Goal: Task Accomplishment & Management: Manage account settings

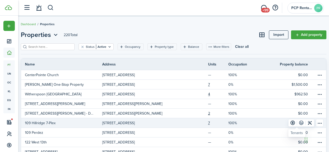
click at [298, 122] on link at bounding box center [301, 122] width 9 height 7
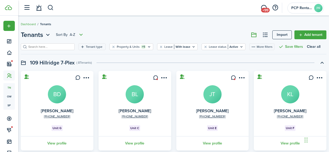
scroll to position [24, 0]
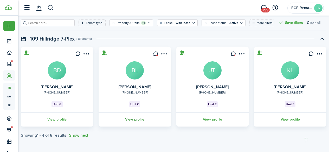
click at [137, 118] on link "View profile" at bounding box center [135, 119] width 74 height 14
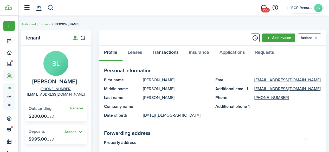
click at [163, 53] on link "Transactions" at bounding box center [165, 54] width 36 height 16
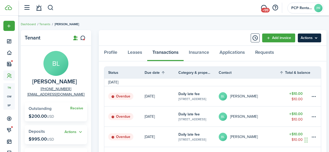
click at [307, 39] on menu-btn "Actions" at bounding box center [309, 38] width 23 height 9
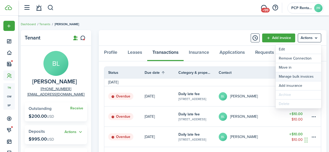
click at [288, 75] on link "Manage bulk invoices" at bounding box center [299, 76] width 46 height 9
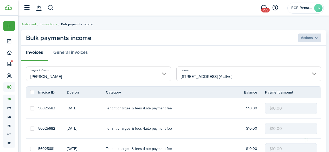
click at [32, 92] on label at bounding box center [32, 92] width 4 height 4
click at [30, 92] on input "checkbox" at bounding box center [30, 92] width 0 height 0
checkbox input "true"
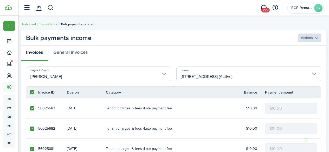
checkbox input "true"
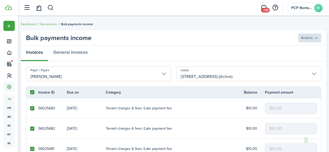
checkbox input "true"
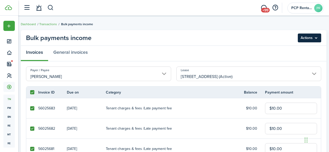
click at [304, 36] on menu-btn "Actions" at bounding box center [309, 38] width 23 height 9
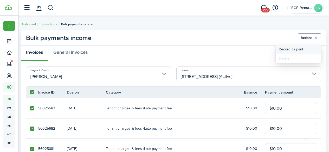
click at [288, 50] on button "Record as paid" at bounding box center [299, 49] width 46 height 9
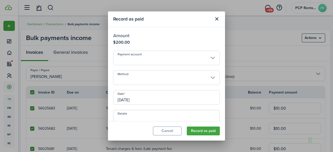
click at [133, 76] on input "Method" at bounding box center [166, 78] width 107 height 15
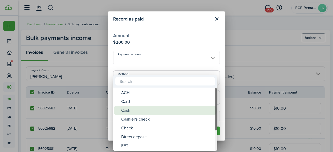
click at [131, 108] on div "Cash" at bounding box center [167, 110] width 92 height 9
type input "Cash"
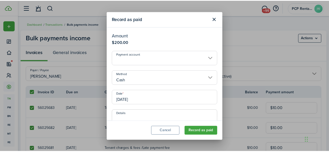
scroll to position [85, 0]
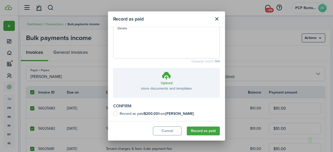
click at [116, 115] on label "Record as paid $200.00 from [PERSON_NAME]" at bounding box center [153, 114] width 81 height 4
checkbox input "true"
click at [201, 130] on button "Record as paid" at bounding box center [203, 131] width 33 height 9
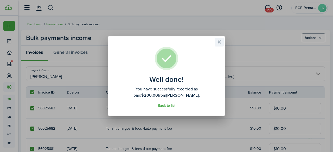
click at [218, 41] on button "Close modal" at bounding box center [219, 42] width 9 height 9
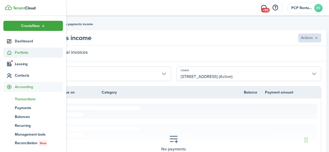
click at [19, 51] on span "Portfolio" at bounding box center [39, 52] width 48 height 5
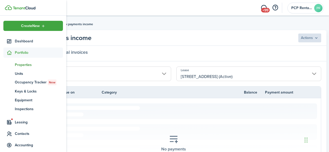
click at [18, 64] on span "Properties" at bounding box center [39, 64] width 48 height 5
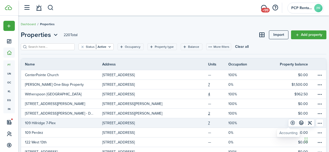
click at [289, 122] on link at bounding box center [293, 122] width 9 height 7
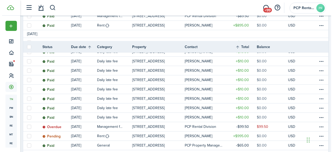
scroll to position [156, 0]
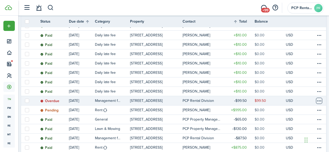
click at [316, 101] on table-menu-btn-icon at bounding box center [319, 101] width 6 height 6
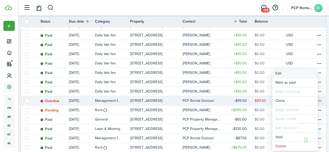
click at [281, 72] on button "Edit" at bounding box center [296, 73] width 46 height 9
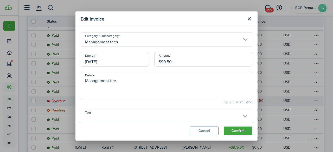
click at [164, 60] on input "$99.50" at bounding box center [203, 59] width 98 height 15
type input "$109.50"
click at [232, 129] on button "Confirm" at bounding box center [238, 131] width 29 height 9
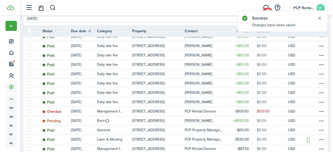
scroll to position [162, 0]
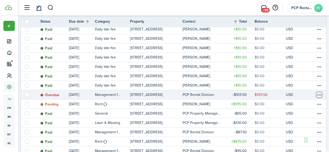
click at [316, 95] on table-menu-btn-icon at bounding box center [319, 95] width 6 height 6
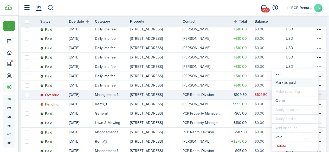
click at [278, 83] on link "Mark as paid" at bounding box center [296, 82] width 46 height 9
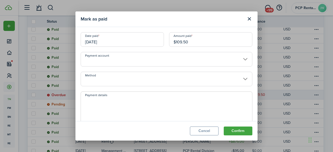
click at [117, 41] on input "[DATE]" at bounding box center [122, 39] width 83 height 15
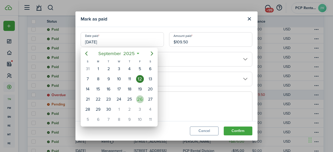
click at [139, 99] on div "26" at bounding box center [140, 100] width 8 height 8
type input "[DATE]"
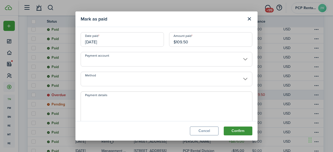
click at [232, 131] on button "Confirm" at bounding box center [238, 131] width 29 height 9
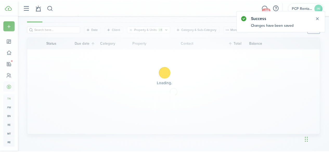
scroll to position [58, 0]
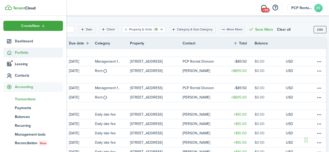
click at [17, 50] on span "Portfolio" at bounding box center [39, 52] width 48 height 5
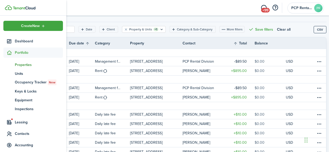
click at [17, 64] on span "Properties" at bounding box center [39, 64] width 48 height 5
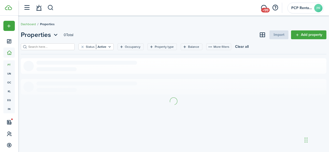
click at [60, 46] on input "search" at bounding box center [50, 47] width 46 height 5
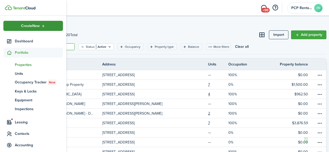
click at [34, 24] on span "Create New" at bounding box center [30, 26] width 19 height 4
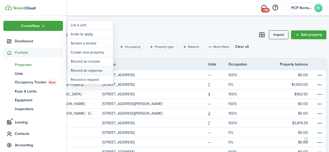
click at [83, 70] on link "Record an expense" at bounding box center [91, 70] width 46 height 9
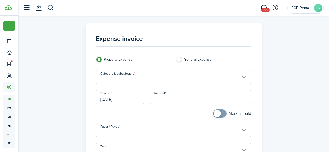
click at [119, 76] on input "Category & subcategory" at bounding box center [173, 77] width 155 height 15
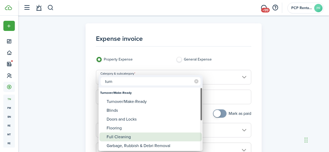
type input "turn"
click at [111, 135] on div "Full Cleaning" at bounding box center [153, 137] width 92 height 9
type input "Turnover/Make-Ready / Full Cleaning"
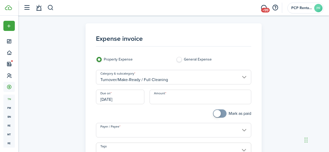
click at [169, 96] on input "Amount" at bounding box center [201, 97] width 102 height 15
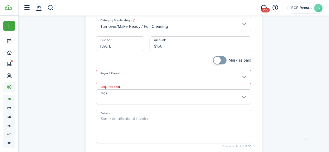
scroll to position [54, 0]
click at [173, 44] on input "$150" at bounding box center [201, 43] width 102 height 15
type input "$150.00"
checkbox input "true"
click at [221, 58] on span at bounding box center [219, 59] width 5 height 8
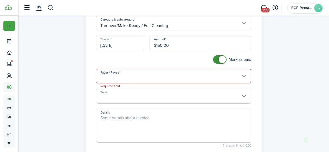
click at [125, 75] on input "Payer / Payee" at bounding box center [173, 76] width 155 height 15
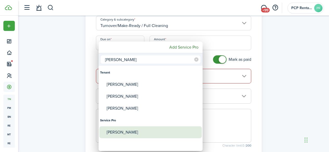
type input "[PERSON_NAME]"
click at [110, 129] on div "[PERSON_NAME]" at bounding box center [153, 133] width 92 height 12
type input "[PERSON_NAME]"
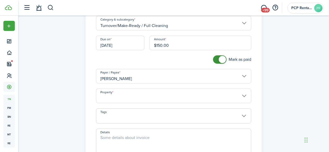
click at [129, 94] on input "Property" at bounding box center [173, 96] width 155 height 15
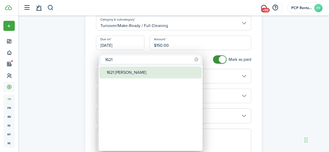
type input "1621"
click at [127, 74] on div "1621 [PERSON_NAME]" at bounding box center [153, 73] width 92 height 12
type input "1621 [PERSON_NAME]"
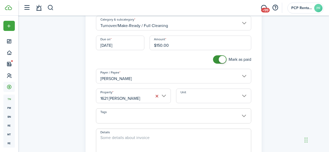
click at [191, 98] on input "Unit" at bounding box center [213, 96] width 75 height 15
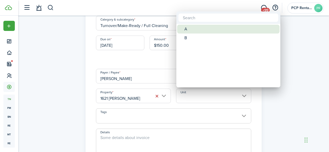
click at [192, 28] on div "A" at bounding box center [231, 29] width 92 height 9
type input "A"
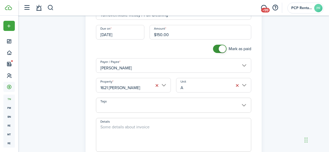
scroll to position [106, 0]
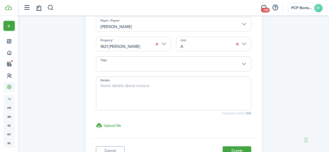
click at [109, 87] on textarea "Details" at bounding box center [173, 95] width 155 height 25
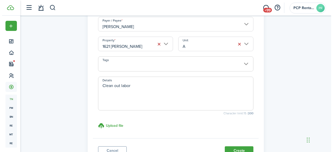
scroll to position [132, 0]
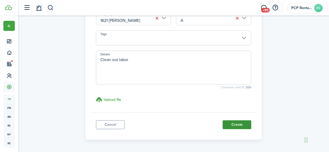
type textarea "Clean out labor"
click at [228, 126] on button "Create" at bounding box center [237, 125] width 29 height 9
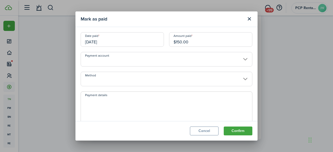
click at [142, 82] on input "Method" at bounding box center [167, 79] width 172 height 15
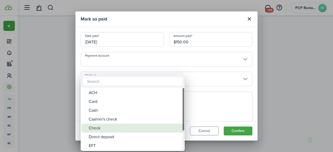
click at [101, 130] on div "Check" at bounding box center [135, 128] width 92 height 9
type input "Check"
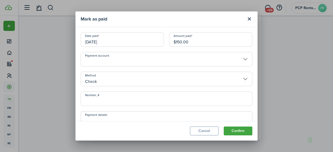
click at [115, 99] on input "Number, #" at bounding box center [167, 99] width 172 height 15
type input "5483"
click at [233, 129] on button "Confirm" at bounding box center [238, 131] width 29 height 9
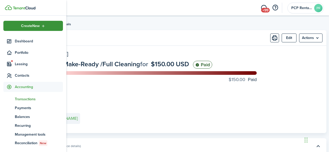
click at [35, 22] on div "Create New" at bounding box center [33, 26] width 60 height 10
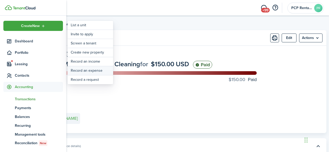
click at [87, 70] on link "Record an expense" at bounding box center [91, 70] width 46 height 9
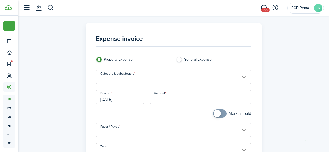
click at [115, 81] on input "Category & subcategory" at bounding box center [173, 77] width 155 height 15
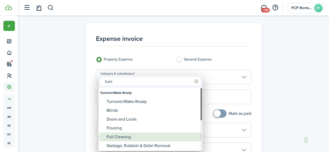
type input "turn"
click at [110, 136] on div "Full Cleaning" at bounding box center [153, 137] width 92 height 9
type input "Turnover/Make-Ready / Full Cleaning"
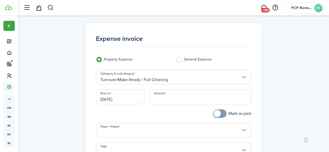
click at [171, 98] on input "Amount" at bounding box center [201, 97] width 102 height 15
type input "$220.00"
checkbox input "true"
click at [223, 114] on span at bounding box center [219, 114] width 5 height 8
click at [129, 129] on input "Payer / Payee" at bounding box center [173, 130] width 155 height 15
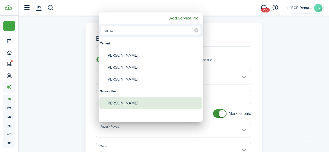
type input "arno"
click at [120, 101] on div "[PERSON_NAME]" at bounding box center [153, 103] width 92 height 12
type input "[PERSON_NAME]"
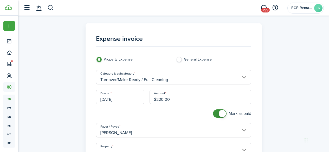
scroll to position [26, 0]
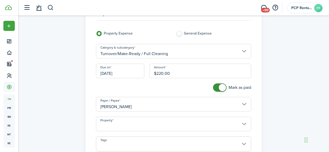
click at [119, 122] on input "Property" at bounding box center [173, 124] width 155 height 15
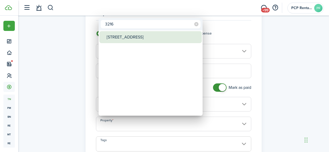
type input "3216"
click at [121, 33] on div "[STREET_ADDRESS]" at bounding box center [153, 37] width 92 height 12
type input "[STREET_ADDRESS]"
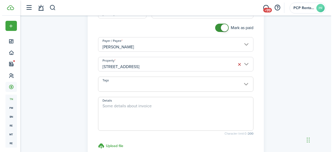
scroll to position [130, 0]
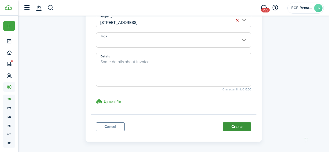
click at [232, 124] on button "Create" at bounding box center [237, 127] width 29 height 9
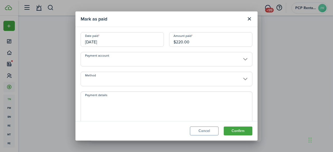
click at [100, 80] on input "Method" at bounding box center [167, 79] width 172 height 15
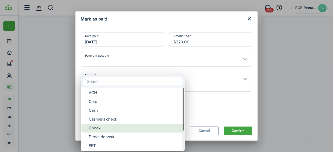
click at [97, 127] on div "Check" at bounding box center [135, 128] width 92 height 9
type input "Check"
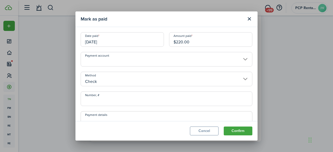
click at [104, 102] on input "Number, #" at bounding box center [167, 99] width 172 height 15
type input "5483"
click at [238, 134] on button "Confirm" at bounding box center [238, 131] width 29 height 9
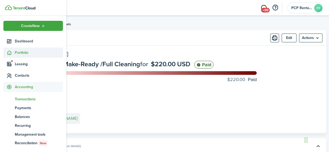
click at [17, 52] on span "Portfolio" at bounding box center [39, 52] width 48 height 5
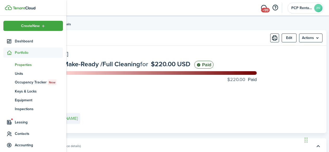
click at [18, 64] on span "Properties" at bounding box center [39, 64] width 48 height 5
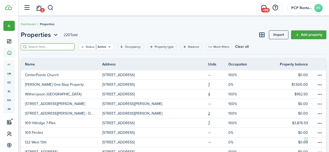
click at [44, 47] on input "search" at bounding box center [50, 47] width 46 height 5
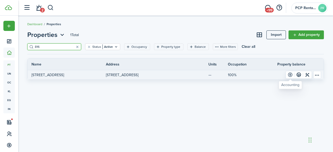
type input "816"
click at [291, 76] on link at bounding box center [290, 74] width 9 height 7
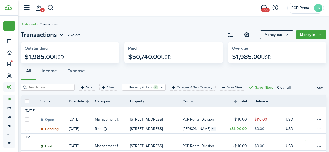
scroll to position [26, 0]
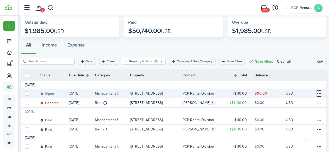
click at [316, 95] on table-menu-btn-icon at bounding box center [319, 94] width 6 height 6
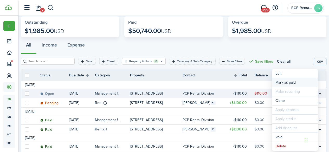
click at [279, 82] on link "Mark as paid" at bounding box center [296, 82] width 46 height 9
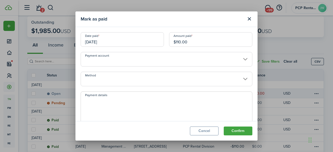
click at [112, 40] on input "[DATE]" at bounding box center [122, 39] width 83 height 15
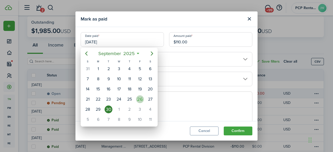
click at [140, 100] on div "26" at bounding box center [140, 100] width 8 height 8
type input "[DATE]"
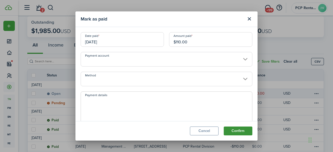
click at [240, 131] on button "Confirm" at bounding box center [238, 131] width 29 height 9
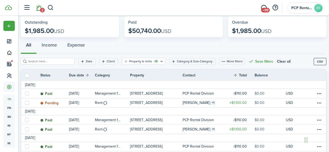
click at [39, 8] on link "2" at bounding box center [39, 7] width 10 height 13
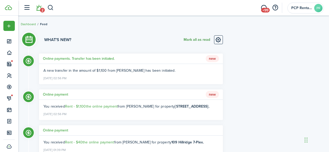
click at [191, 39] on button "Mark all as read" at bounding box center [197, 39] width 27 height 9
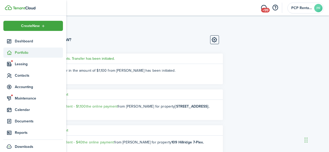
click at [21, 53] on span "Portfolio" at bounding box center [39, 52] width 48 height 5
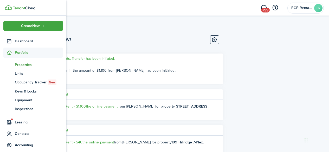
click at [23, 63] on span "Properties" at bounding box center [39, 64] width 48 height 5
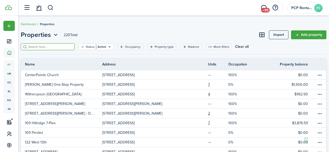
click at [42, 45] on input "search" at bounding box center [50, 47] width 46 height 5
type input "8"
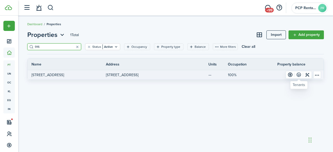
type input "916"
click at [300, 75] on link at bounding box center [299, 74] width 9 height 7
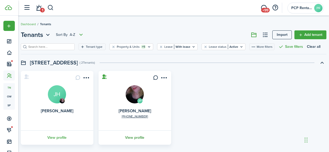
click at [128, 137] on link "View profile" at bounding box center [135, 138] width 74 height 14
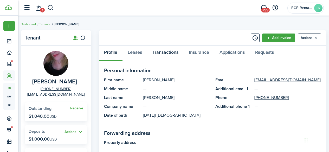
click at [167, 53] on link "Transactions" at bounding box center [165, 54] width 36 height 16
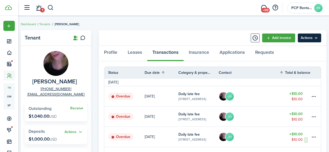
click at [310, 40] on menu-btn "Actions" at bounding box center [309, 38] width 23 height 9
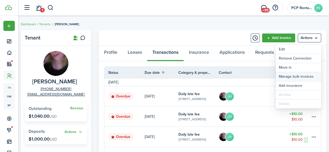
click at [289, 77] on link "Manage bulk invoices" at bounding box center [299, 76] width 46 height 9
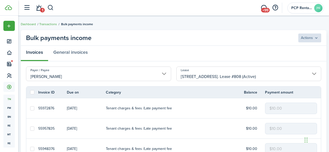
click at [32, 94] on label at bounding box center [32, 92] width 4 height 4
click at [30, 93] on input "checkbox" at bounding box center [30, 92] width 0 height 0
checkbox input "true"
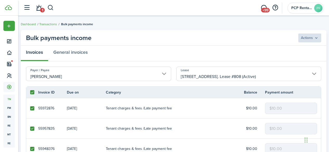
checkbox input "true"
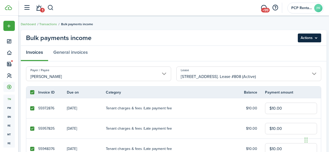
click at [310, 35] on menu-btn "Actions" at bounding box center [309, 38] width 23 height 9
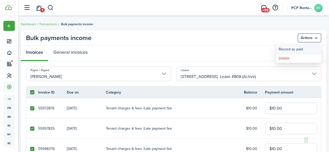
click at [287, 48] on button "Record as paid" at bounding box center [299, 49] width 46 height 9
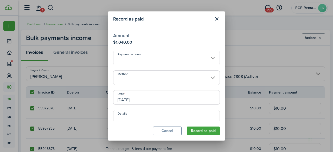
click at [124, 77] on input "Method" at bounding box center [166, 78] width 107 height 15
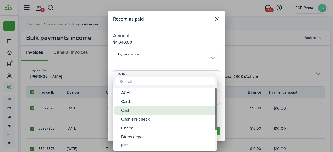
click at [124, 111] on div "Cash" at bounding box center [167, 110] width 92 height 9
type input "Cash"
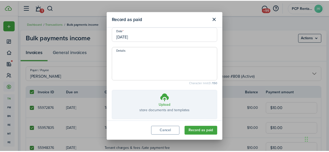
scroll to position [85, 0]
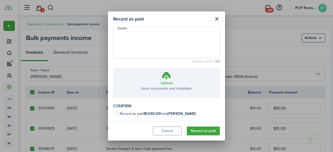
click at [115, 114] on label "Record as paid $1,040.00 from [PERSON_NAME]" at bounding box center [154, 114] width 83 height 4
checkbox input "true"
click at [204, 130] on button "Record as paid" at bounding box center [203, 131] width 33 height 9
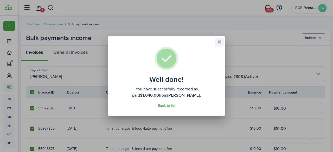
click at [218, 42] on button "Close modal" at bounding box center [219, 42] width 9 height 9
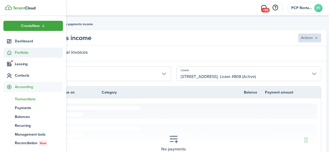
click at [23, 52] on span "Portfolio" at bounding box center [39, 52] width 48 height 5
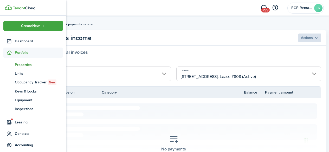
click at [22, 65] on span "Properties" at bounding box center [39, 64] width 48 height 5
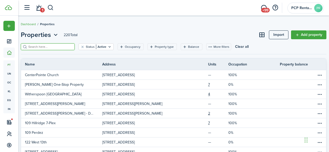
click at [66, 46] on input "search" at bounding box center [50, 47] width 46 height 5
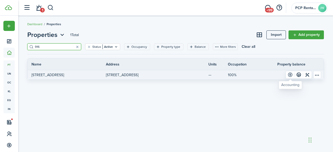
type input "916"
click at [290, 76] on link at bounding box center [290, 74] width 9 height 7
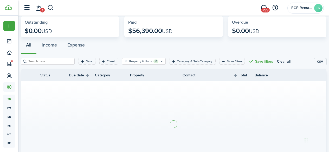
scroll to position [58, 0]
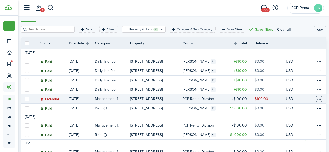
click at [317, 99] on table-menu-btn-icon at bounding box center [319, 99] width 6 height 6
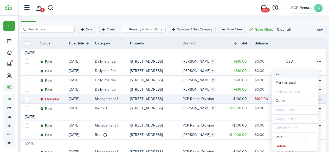
click at [279, 73] on button "Edit" at bounding box center [296, 73] width 46 height 9
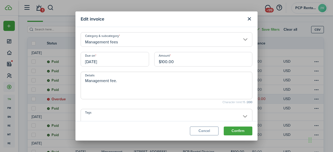
click at [166, 63] on input "$100.00" at bounding box center [203, 59] width 98 height 15
type input "$104.00"
click at [236, 133] on button "Confirm" at bounding box center [238, 131] width 29 height 9
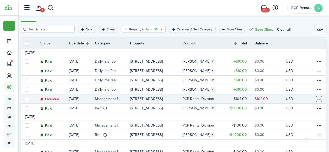
click at [316, 98] on table-menu-btn-icon at bounding box center [319, 99] width 6 height 6
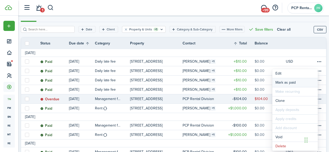
click at [284, 81] on link "Mark as paid" at bounding box center [296, 82] width 46 height 9
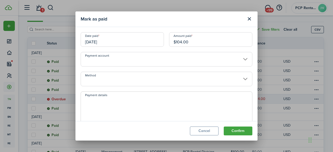
click at [111, 41] on input "[DATE]" at bounding box center [122, 39] width 83 height 15
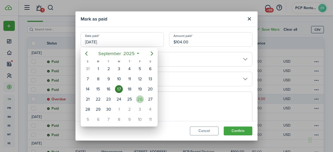
click at [140, 99] on div "26" at bounding box center [140, 100] width 8 height 8
type input "[DATE]"
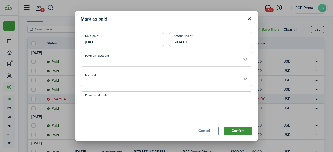
click at [238, 131] on button "Confirm" at bounding box center [238, 131] width 29 height 9
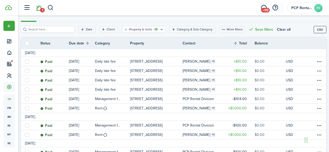
click at [39, 8] on link "1" at bounding box center [39, 7] width 10 height 13
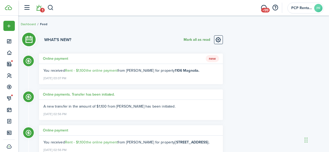
click at [190, 40] on button "Mark all as read" at bounding box center [197, 39] width 27 height 9
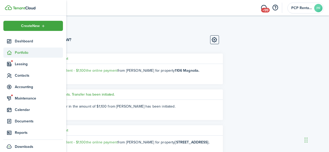
click at [22, 52] on span "Portfolio" at bounding box center [39, 52] width 48 height 5
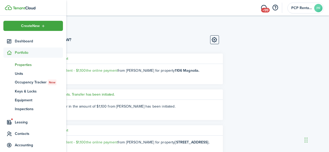
click at [22, 64] on span "Properties" at bounding box center [39, 64] width 48 height 5
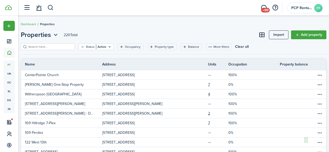
click at [65, 47] on input "search" at bounding box center [50, 47] width 46 height 5
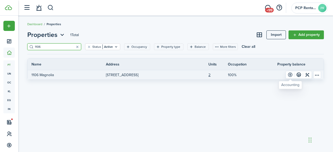
type input "1106"
click at [289, 74] on link at bounding box center [290, 74] width 9 height 7
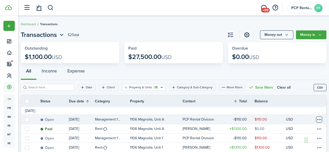
click at [316, 119] on table-menu-btn-icon at bounding box center [319, 120] width 6 height 6
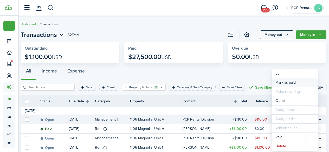
click at [280, 81] on link "Mark as paid" at bounding box center [296, 82] width 46 height 9
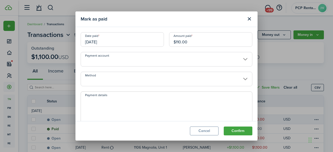
click at [107, 41] on input "[DATE]" at bounding box center [122, 39] width 83 height 15
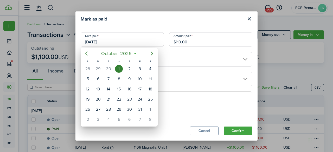
click at [87, 54] on icon "Previous page" at bounding box center [86, 54] width 2 height 4
click at [139, 99] on div "26" at bounding box center [140, 100] width 8 height 8
type input "[DATE]"
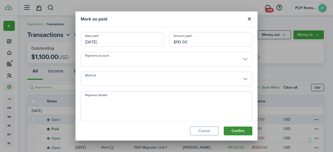
click at [237, 129] on button "Confirm" at bounding box center [238, 131] width 29 height 9
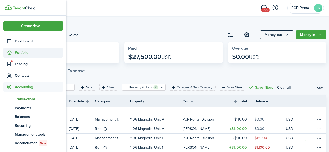
click at [22, 52] on span "Portfolio" at bounding box center [39, 52] width 48 height 5
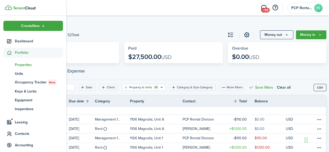
click at [22, 65] on span "Properties" at bounding box center [39, 64] width 48 height 5
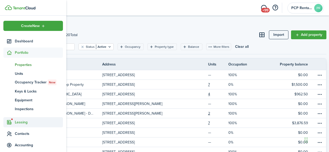
click at [17, 122] on span "Leasing" at bounding box center [39, 122] width 48 height 5
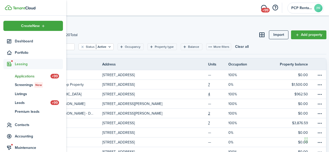
click at [18, 75] on span "Applications" at bounding box center [33, 76] width 36 height 5
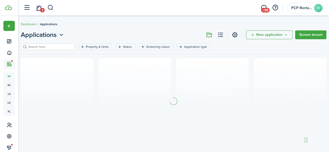
click at [67, 47] on input "search" at bounding box center [50, 47] width 46 height 5
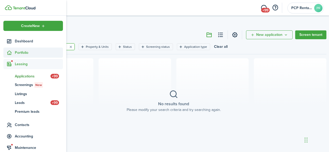
type input "[PERSON_NAME]"
click at [20, 52] on span "Portfolio" at bounding box center [39, 52] width 48 height 5
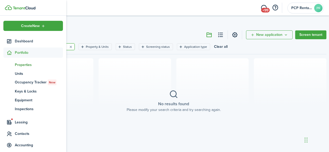
click at [20, 65] on span "Properties" at bounding box center [39, 64] width 48 height 5
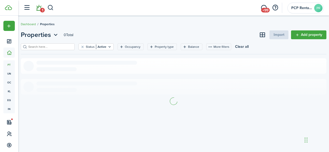
click at [41, 9] on span "1" at bounding box center [42, 10] width 5 height 5
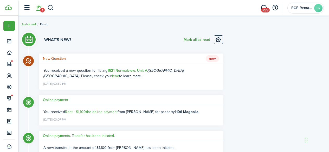
click at [188, 39] on button "Mark all as read" at bounding box center [197, 39] width 27 height 9
click at [266, 8] on span "+99" at bounding box center [265, 10] width 9 height 5
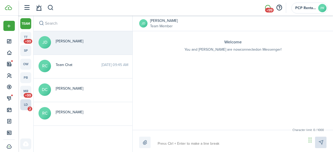
click at [26, 106] on link "ld 2" at bounding box center [25, 104] width 11 height 11
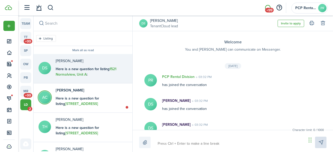
scroll to position [20, 0]
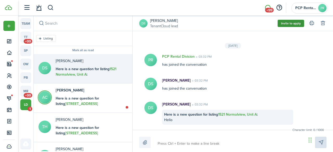
click at [287, 23] on button "Invite to apply" at bounding box center [291, 23] width 27 height 7
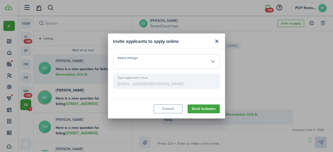
click at [146, 64] on input "Select listings" at bounding box center [166, 61] width 107 height 15
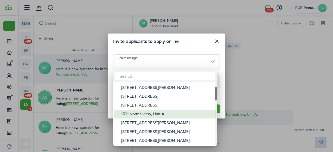
click at [140, 113] on div "1521 Normalview, Unit A" at bounding box center [167, 114] width 92 height 9
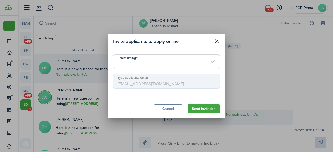
type input "1521 Normalview, Unit A"
click at [194, 110] on button "Send invitation" at bounding box center [204, 109] width 32 height 9
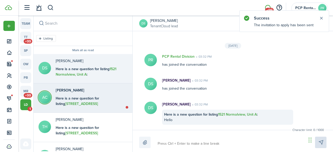
click at [68, 96] on b "Here is a new question for listing [STREET_ADDRESS][PERSON_NAME] :" at bounding box center [77, 104] width 43 height 16
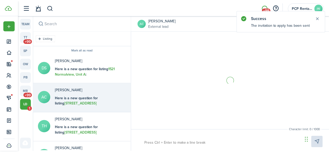
scroll to position [26, 0]
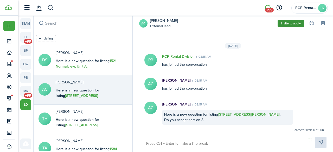
click at [288, 24] on button "Invite to apply" at bounding box center [291, 23] width 27 height 7
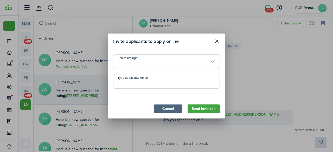
click at [160, 109] on button "Cancel" at bounding box center [168, 109] width 29 height 9
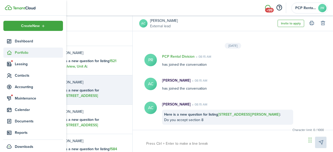
click at [21, 53] on span "Portfolio" at bounding box center [39, 52] width 48 height 5
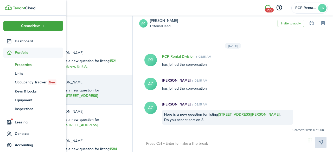
click at [18, 65] on span "Properties" at bounding box center [39, 64] width 48 height 5
